Goal: Task Accomplishment & Management: Use online tool/utility

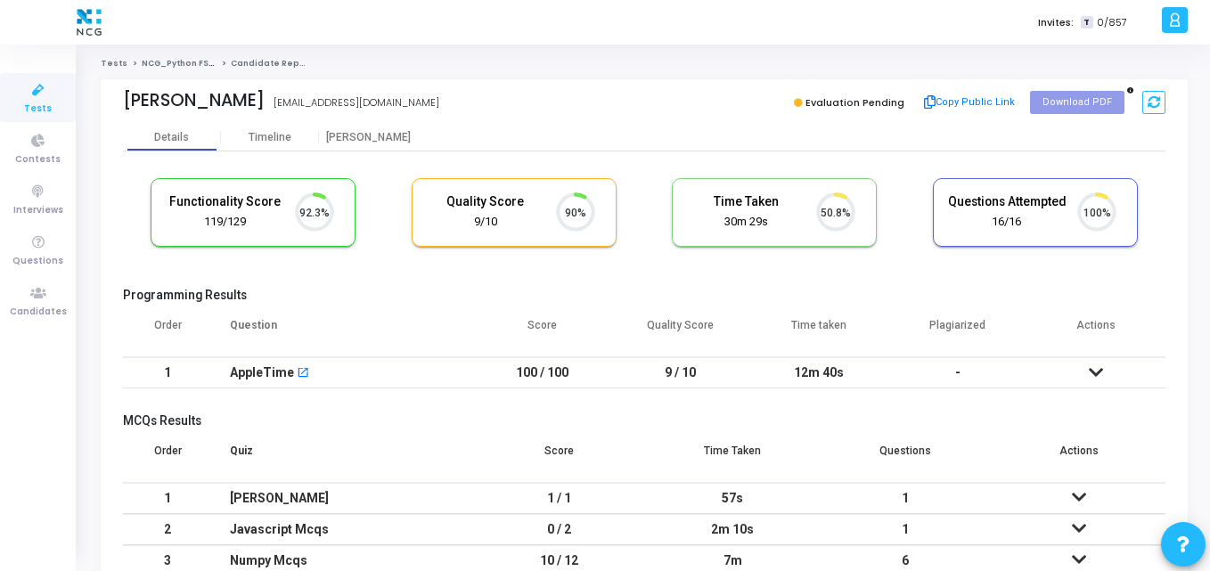
scroll to position [37, 45]
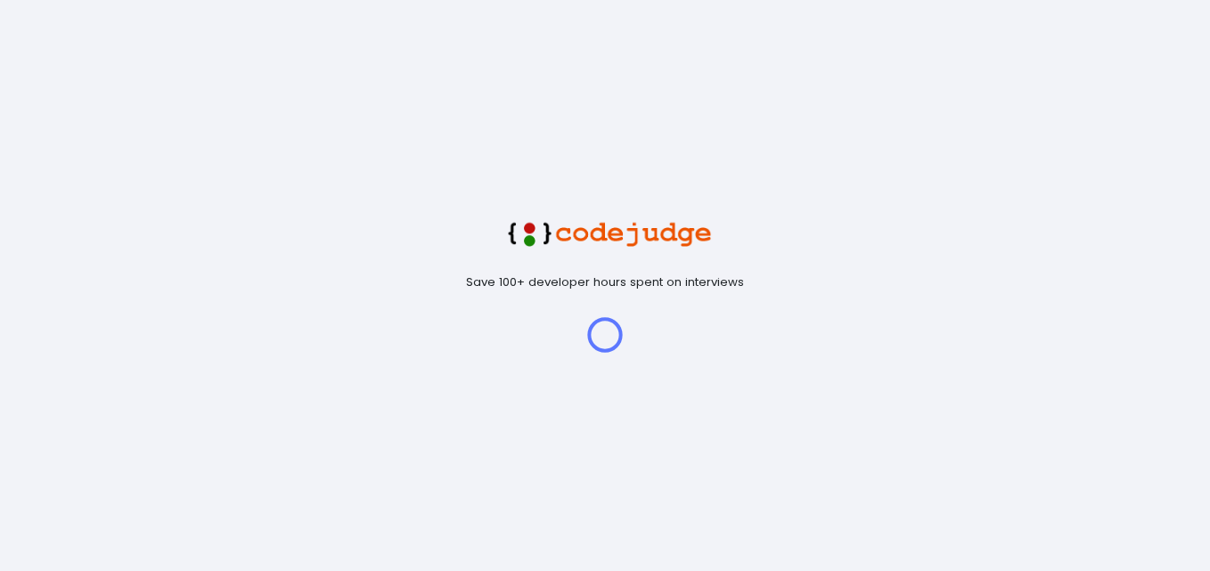
scroll to position [37, 45]
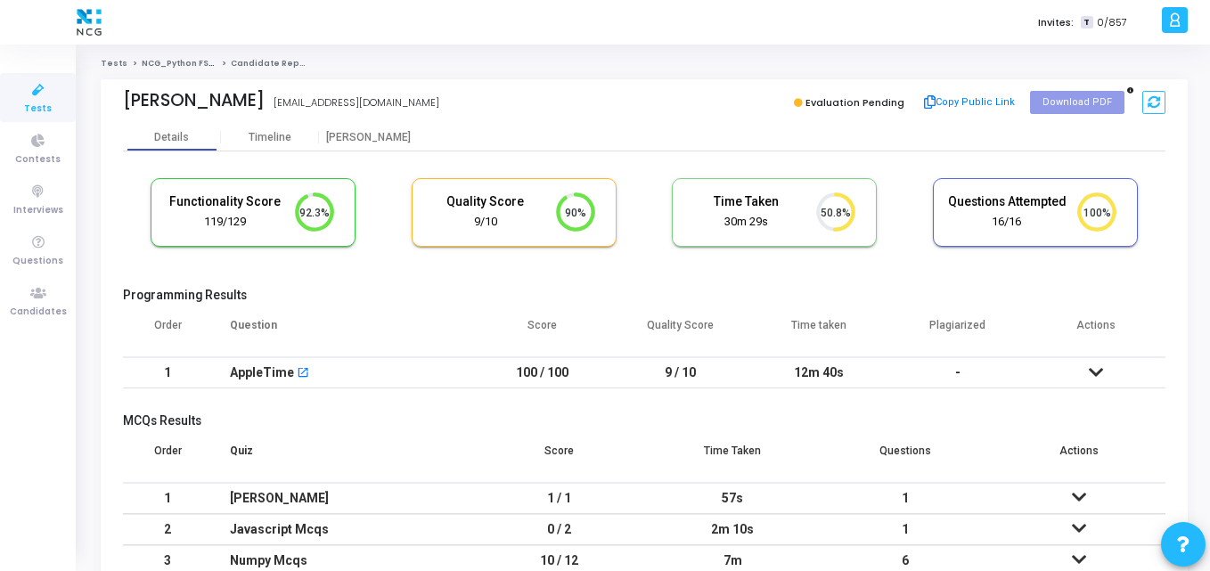
drag, startPoint x: 263, startPoint y: 102, endPoint x: 445, endPoint y: 102, distance: 182.6
click at [445, 102] on div "Nisha Chauhan nisha.chauhan151998@gmail.com nisha.chauhan151998@gmail.com" at bounding box center [379, 103] width 512 height 26
copy div "nisha.chauhan151998@gmail.com"
click at [396, 287] on cj-candidate-results "Functionality Score 119/129 92.3% Quality Score 9/10 90% Time Taken calculated …" at bounding box center [644, 393] width 1042 height 448
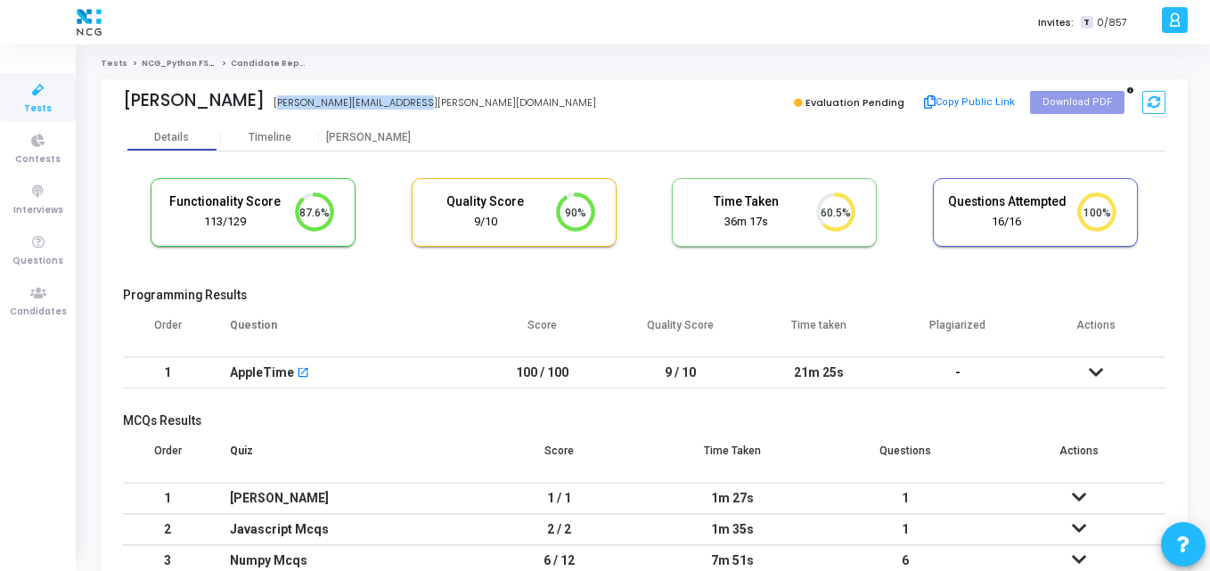
drag, startPoint x: 286, startPoint y: 98, endPoint x: 438, endPoint y: 102, distance: 152.4
click at [438, 102] on div "Devawrat Vidhate devawrat.vidhate@gmail.com devawrat.vidhate@gmail.com" at bounding box center [379, 103] width 512 height 26
copy div "[PERSON_NAME][EMAIL_ADDRESS][PERSON_NAME][DOMAIN_NAME]"
click at [469, 106] on div "Devawrat Vidhate devawrat.vidhate@gmail.com" at bounding box center [379, 103] width 512 height 26
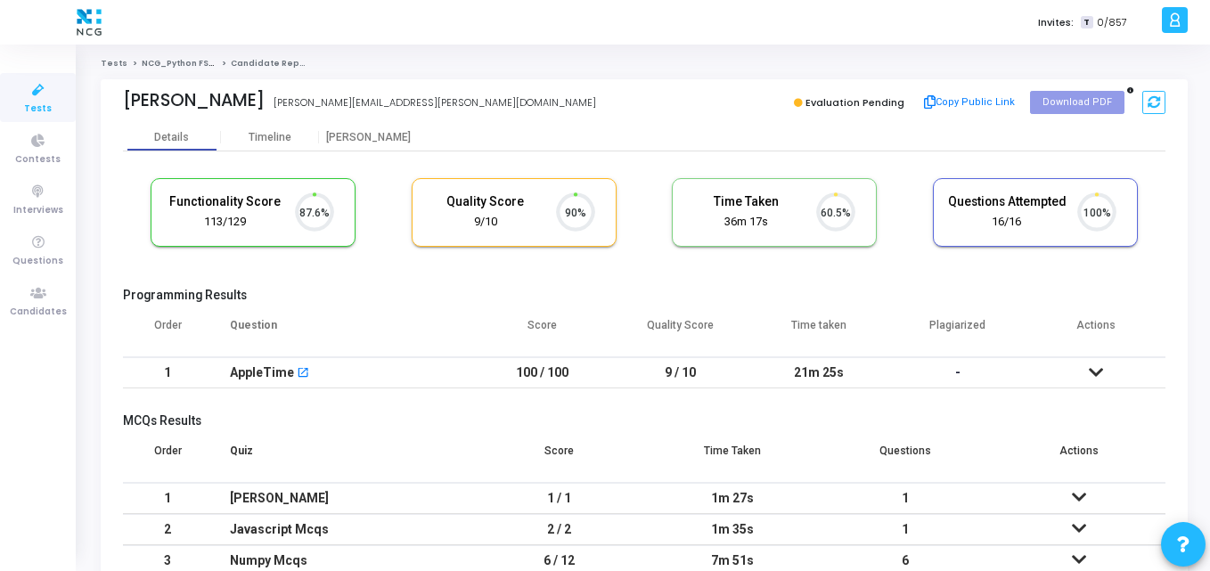
scroll to position [37, 45]
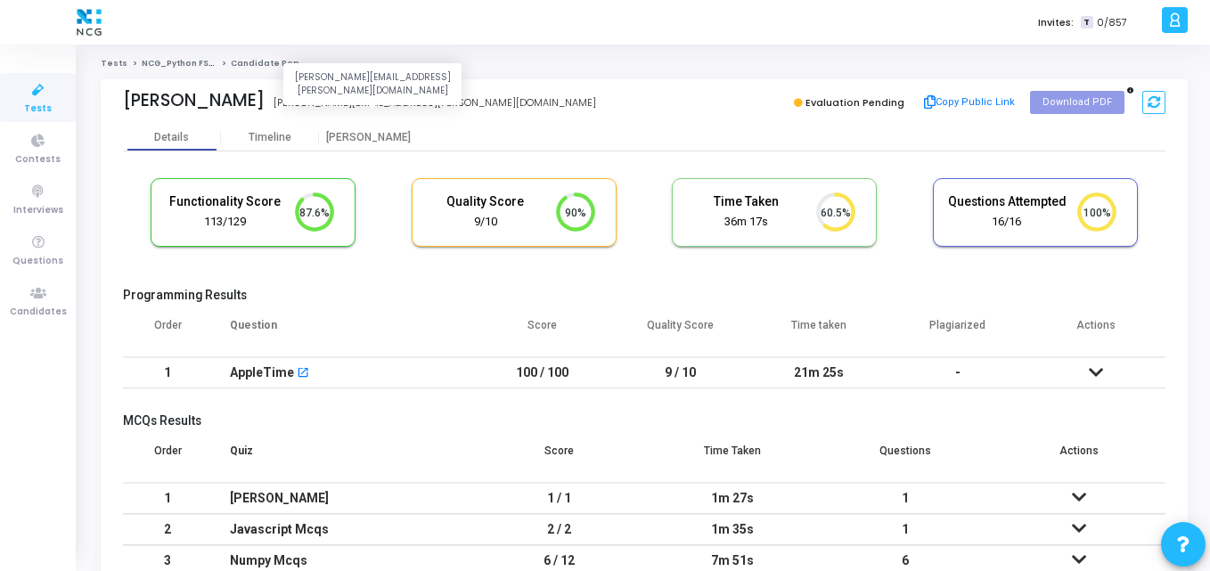
drag, startPoint x: 281, startPoint y: 101, endPoint x: 437, endPoint y: 96, distance: 156.8
click at [437, 96] on div "[PERSON_NAME] [PERSON_NAME][EMAIL_ADDRESS][PERSON_NAME][DOMAIN_NAME] [PERSON_NA…" at bounding box center [379, 103] width 512 height 26
copy div "[PERSON_NAME][EMAIL_ADDRESS][PERSON_NAME][DOMAIN_NAME]"
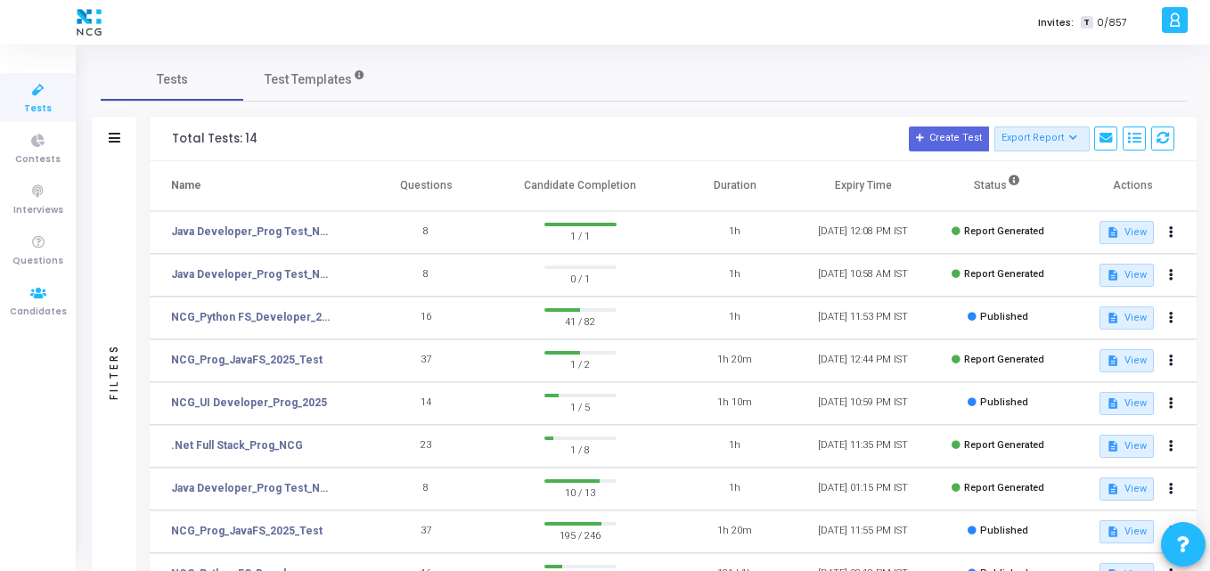
click at [39, 306] on span "Candidates" at bounding box center [38, 312] width 57 height 15
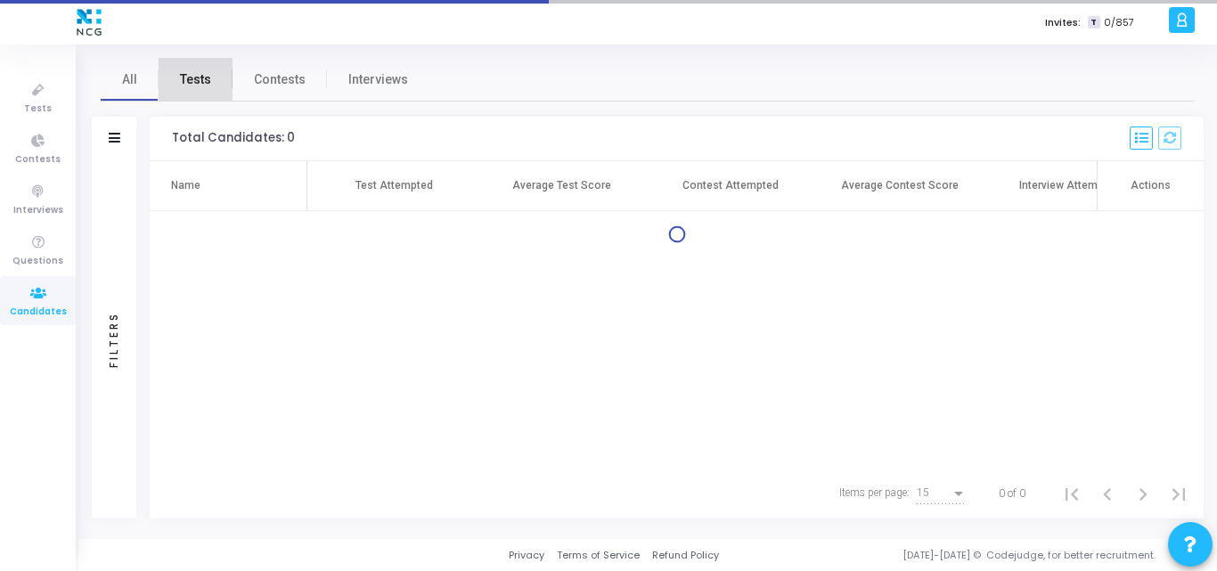
click at [180, 80] on span "Tests" at bounding box center [195, 79] width 31 height 19
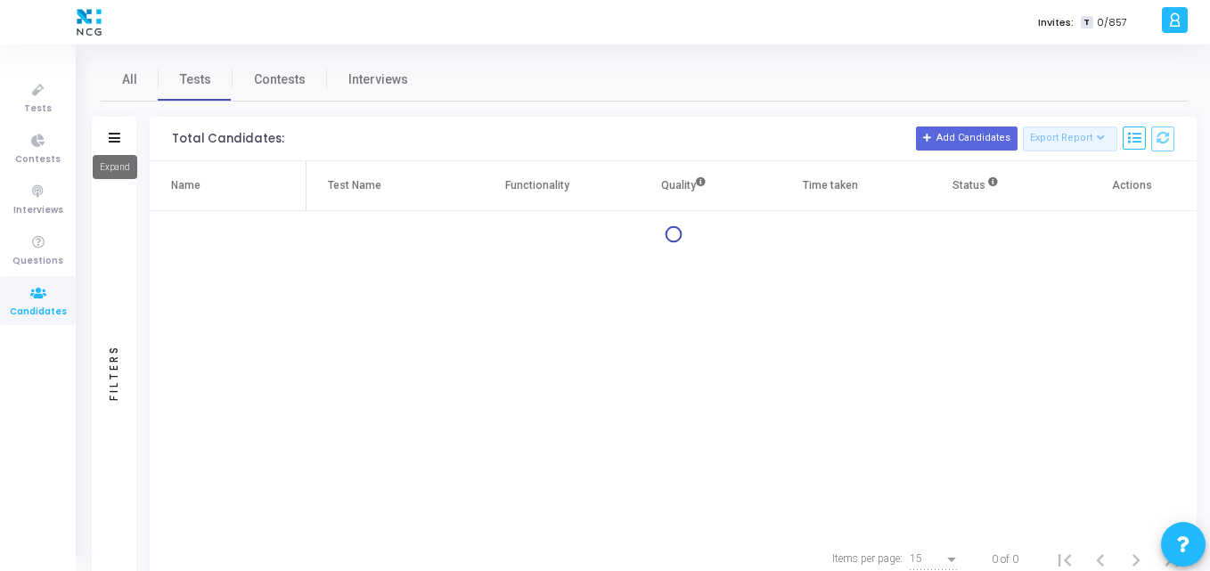
click at [118, 140] on icon at bounding box center [115, 138] width 12 height 10
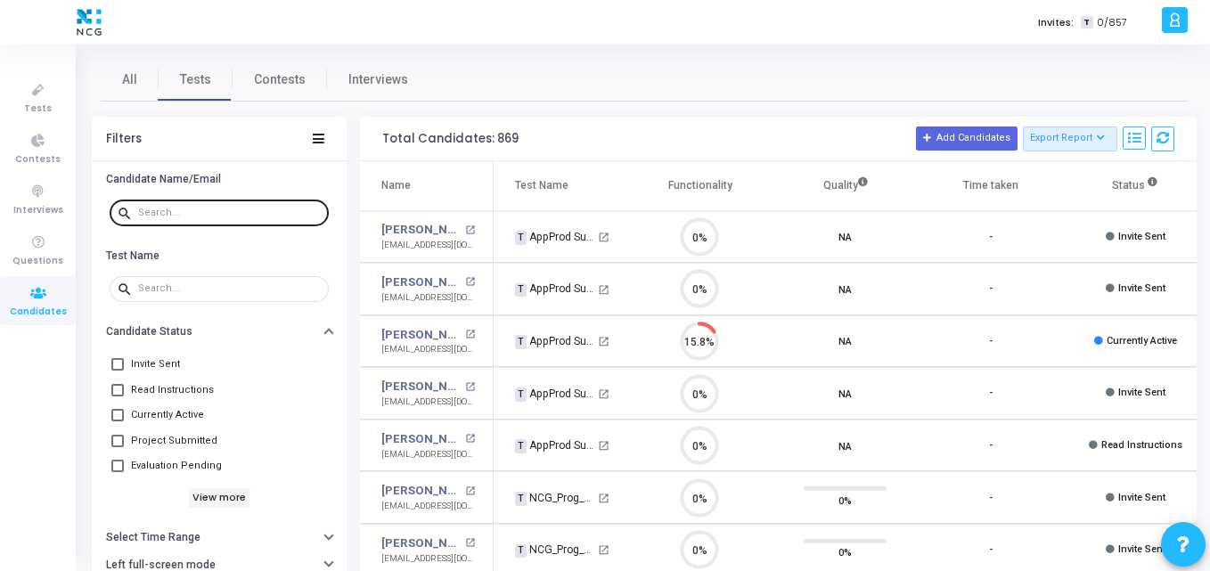
click at [193, 205] on div at bounding box center [229, 212] width 183 height 29
paste input "[PERSON_NAME][EMAIL_ADDRESS][PERSON_NAME][DOMAIN_NAME]"
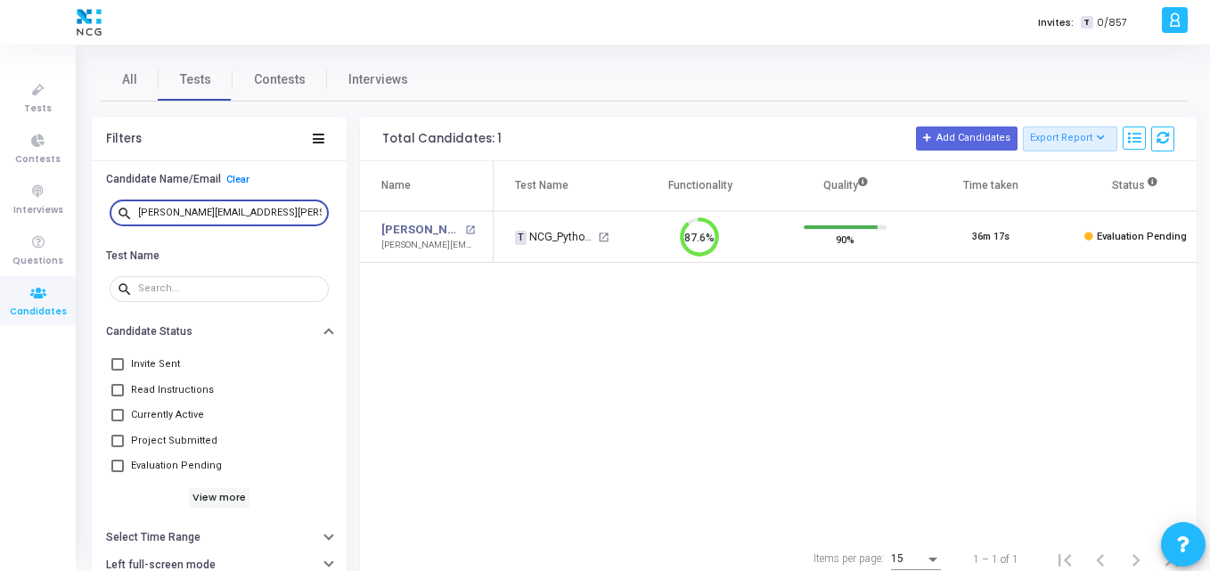
type input "[PERSON_NAME][EMAIL_ADDRESS][PERSON_NAME][DOMAIN_NAME]"
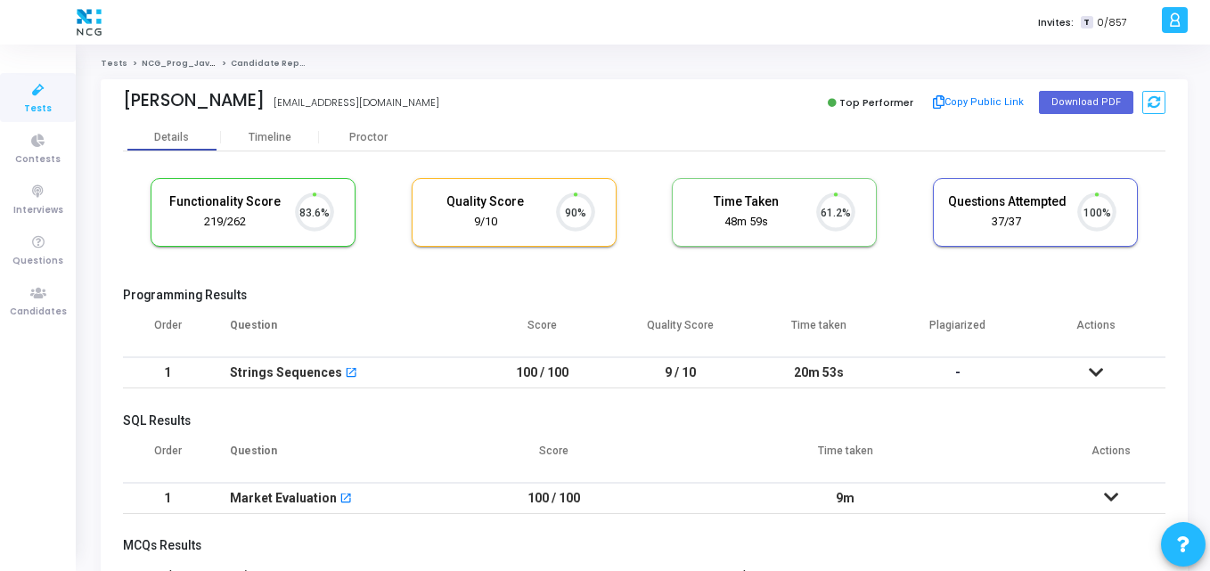
scroll to position [37, 45]
click at [1079, 94] on button "Download PDF" at bounding box center [1086, 102] width 94 height 23
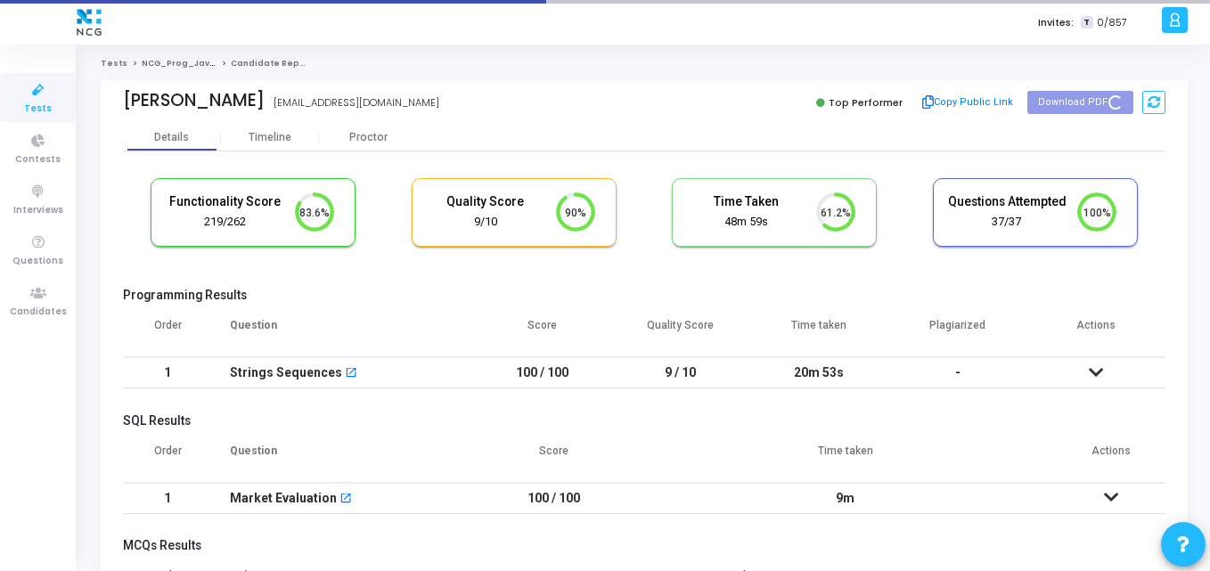
click at [640, 109] on div "Umesh Fegade umeshfegade.24@gmail.com Top Performer Copy Public Link Download P…" at bounding box center [644, 102] width 1042 height 27
